Goal: Task Accomplishment & Management: Use online tool/utility

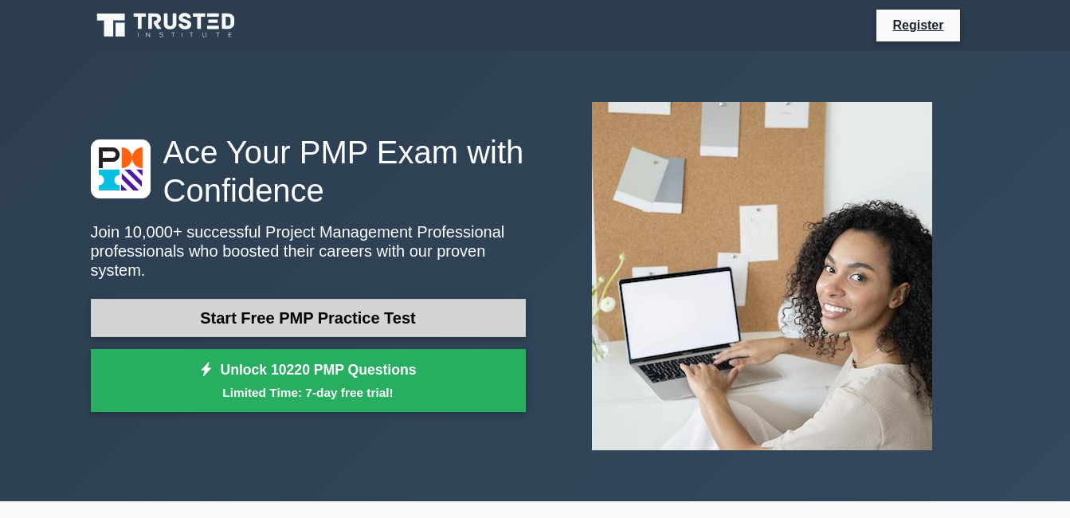
click at [327, 303] on link "Start Free PMP Practice Test" at bounding box center [308, 318] width 435 height 38
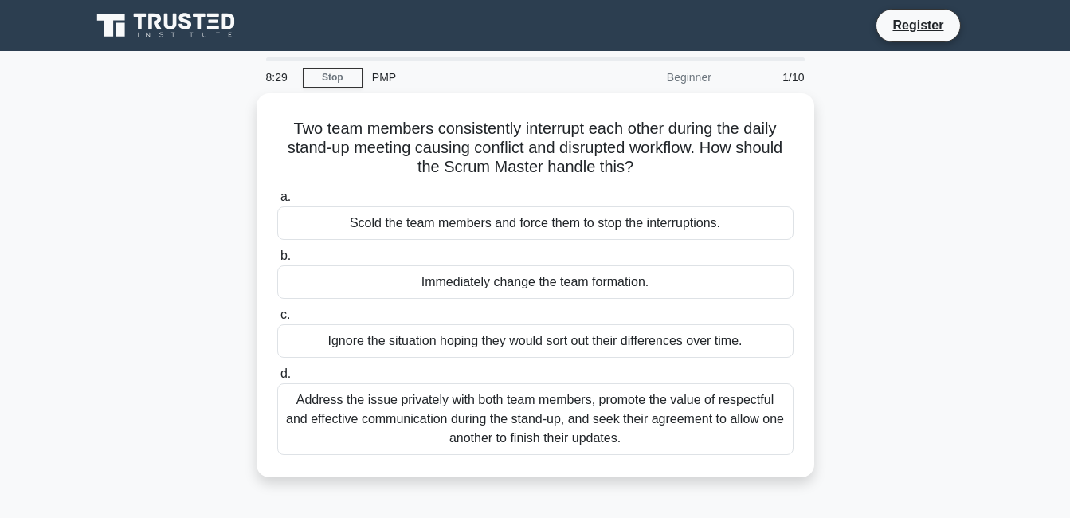
click at [710, 78] on div "Beginner" at bounding box center [650, 77] width 139 height 32
